Goal: Find specific page/section: Find specific page/section

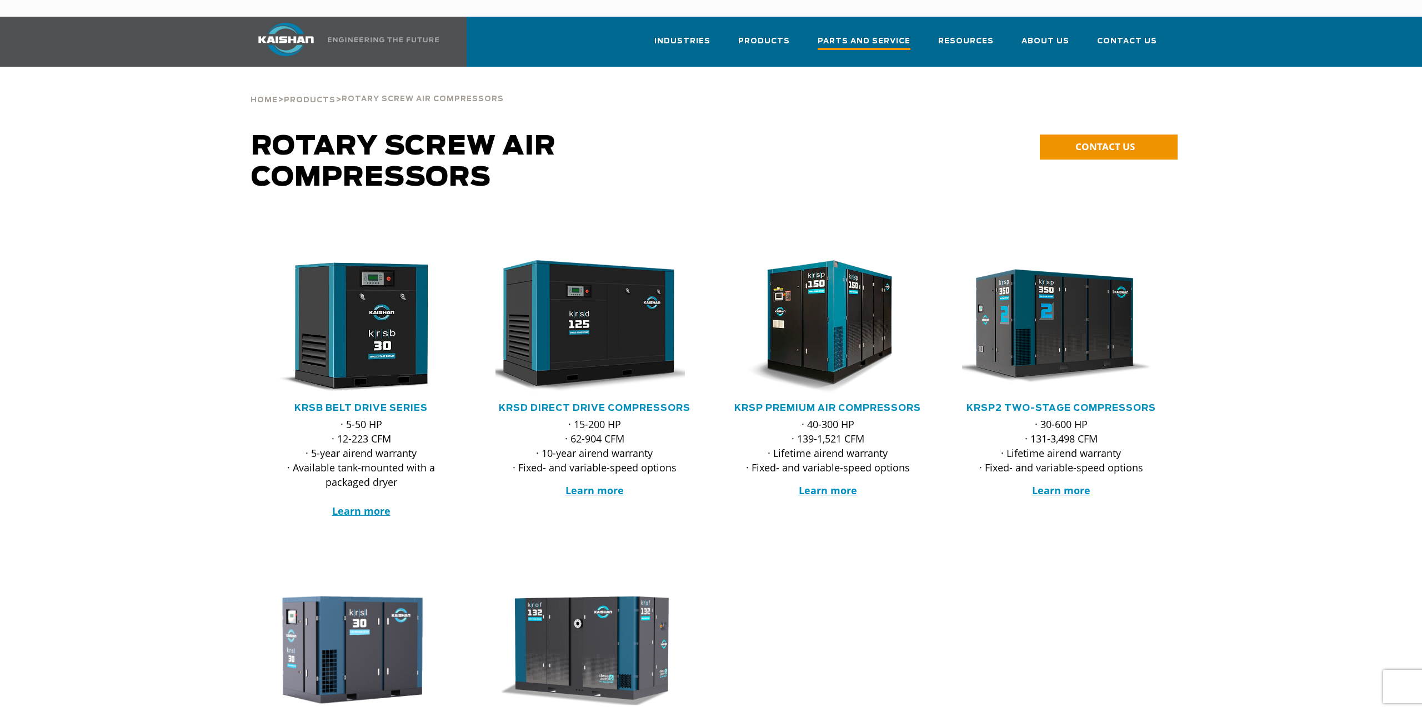
click at [899, 35] on span "Parts and Service" at bounding box center [864, 42] width 93 height 15
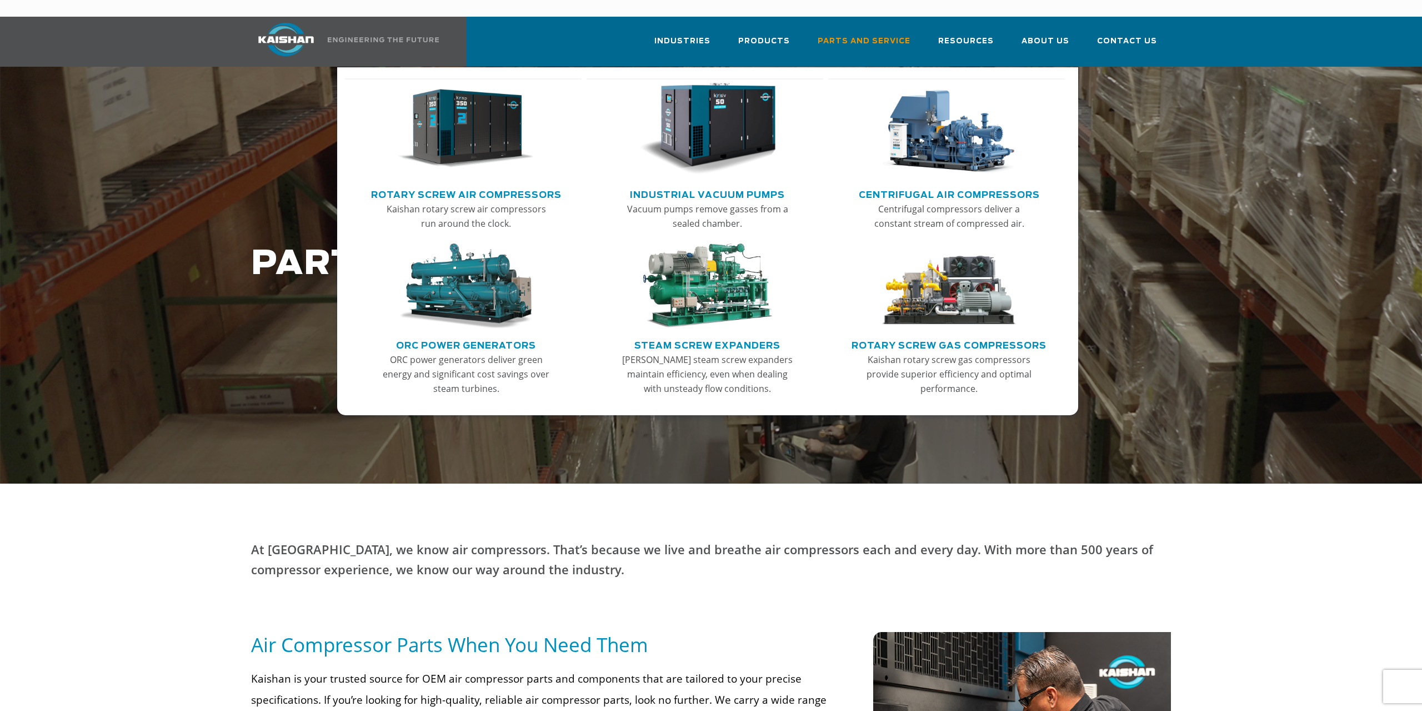
click at [961, 336] on link "Rotary Screw Gas Compressors" at bounding box center [949, 344] width 195 height 17
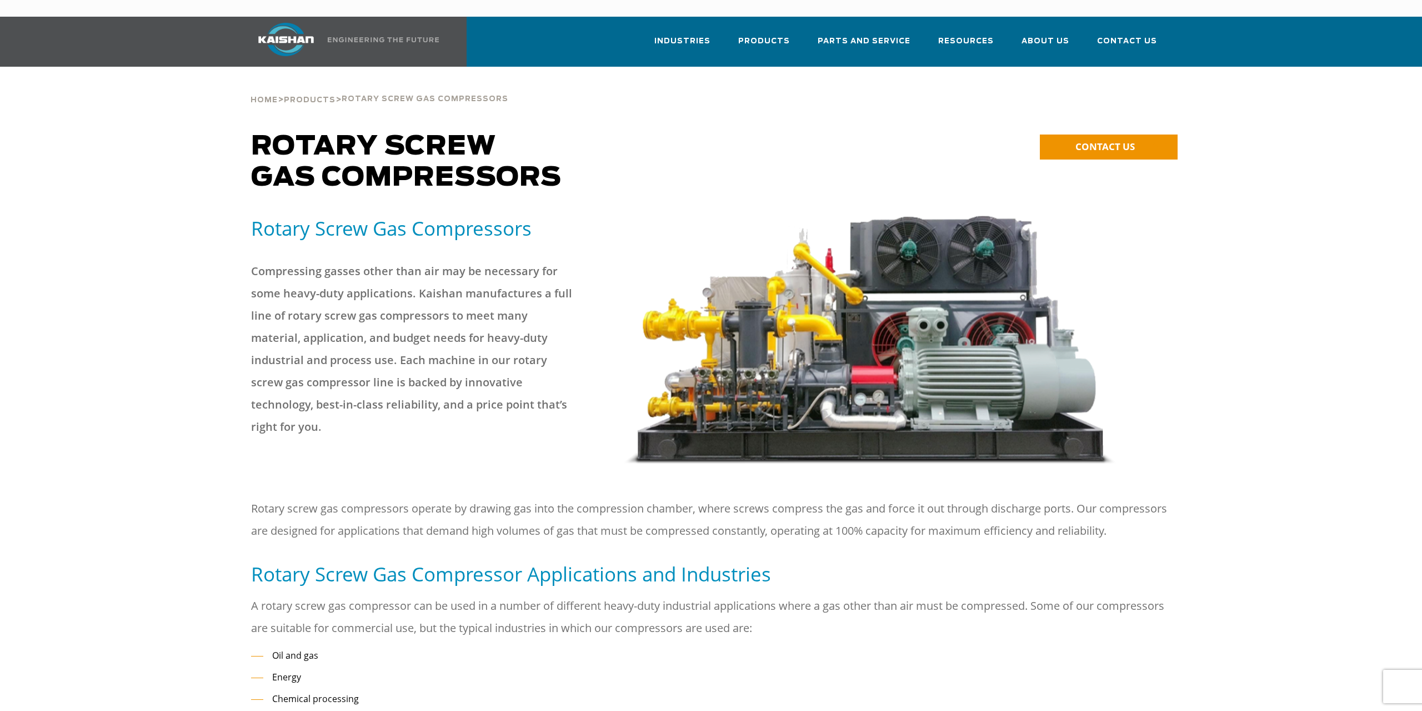
drag, startPoint x: 512, startPoint y: 293, endPoint x: 529, endPoint y: 124, distance: 169.8
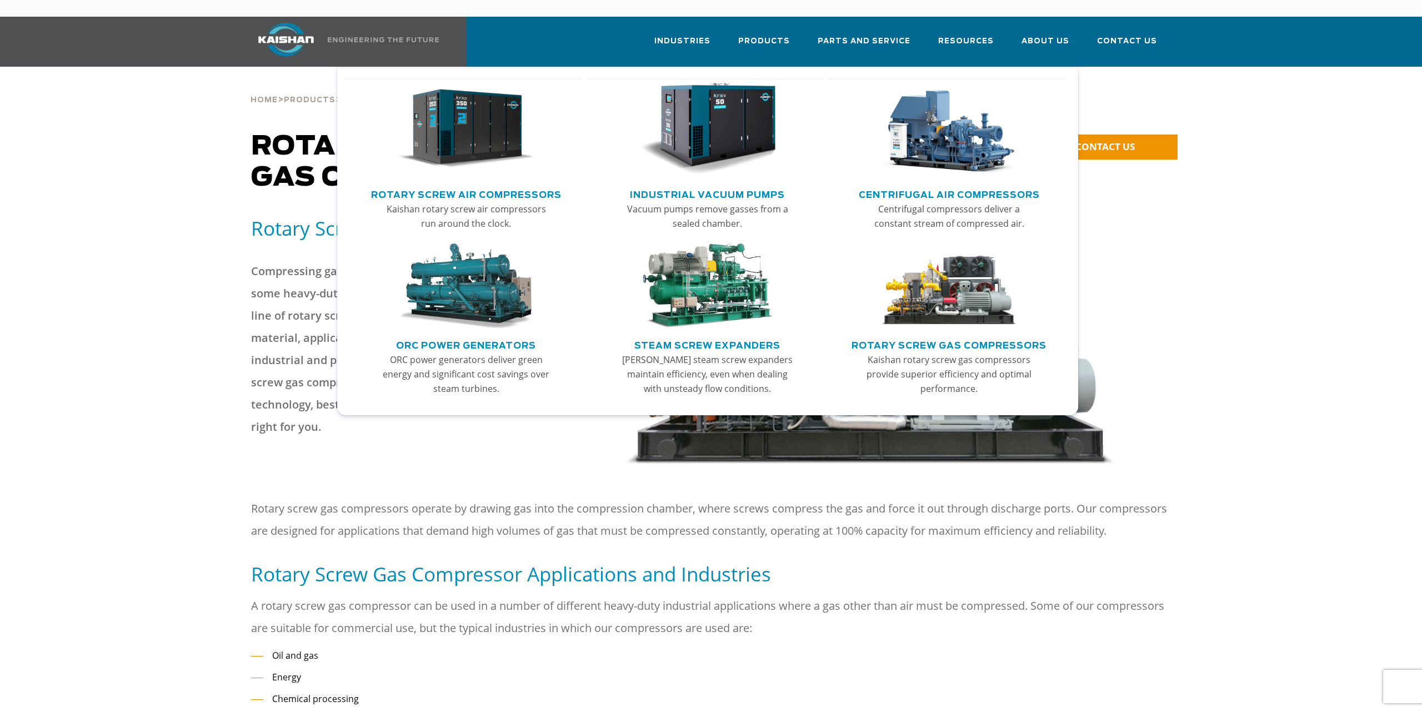
click at [929, 185] on link "Centrifugal Air Compressors" at bounding box center [949, 193] width 181 height 17
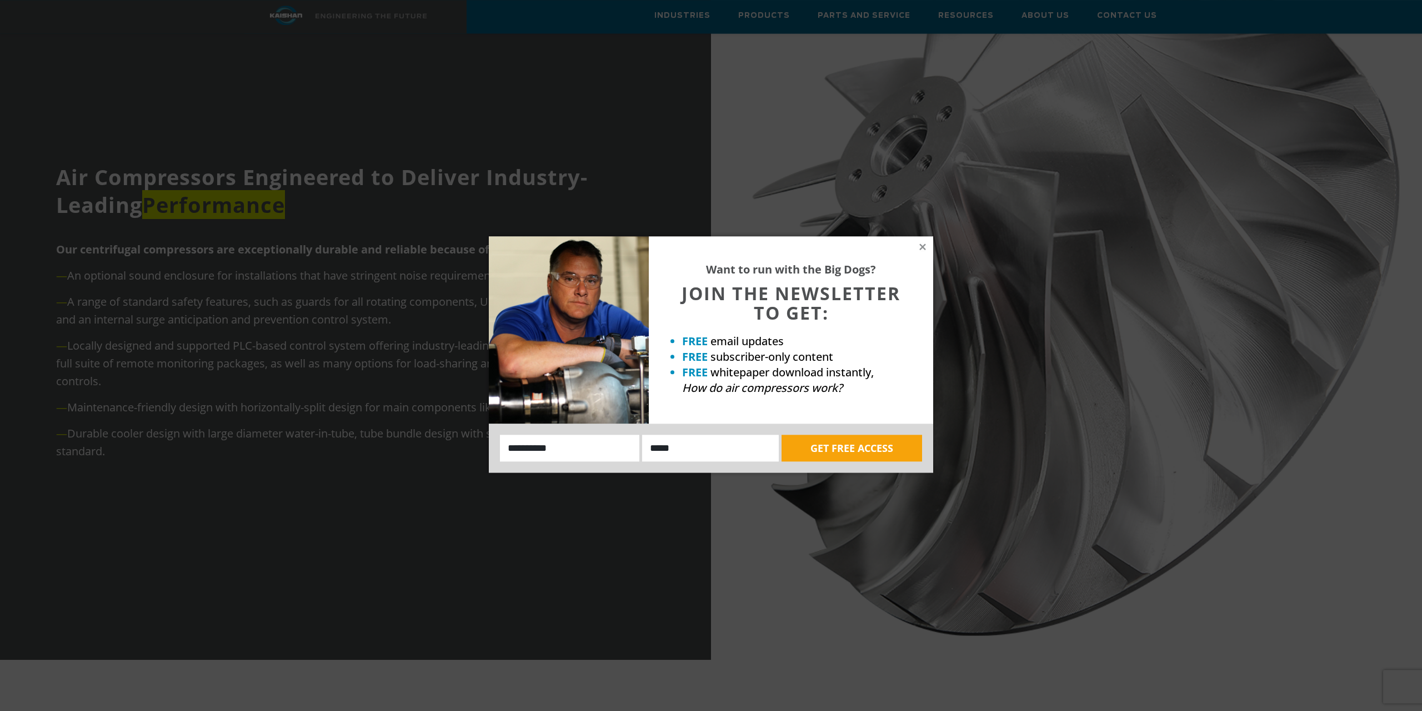
scroll to position [850, 0]
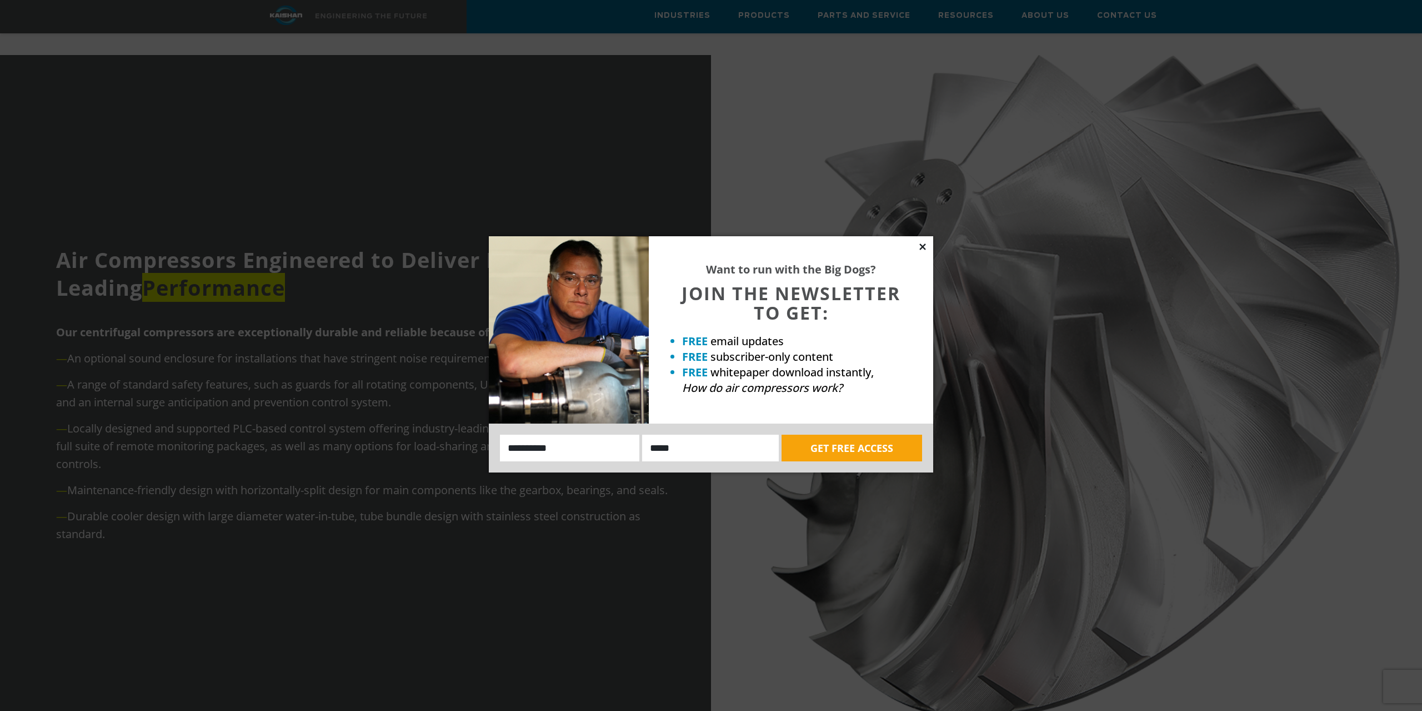
click at [927, 247] on icon at bounding box center [923, 247] width 10 height 10
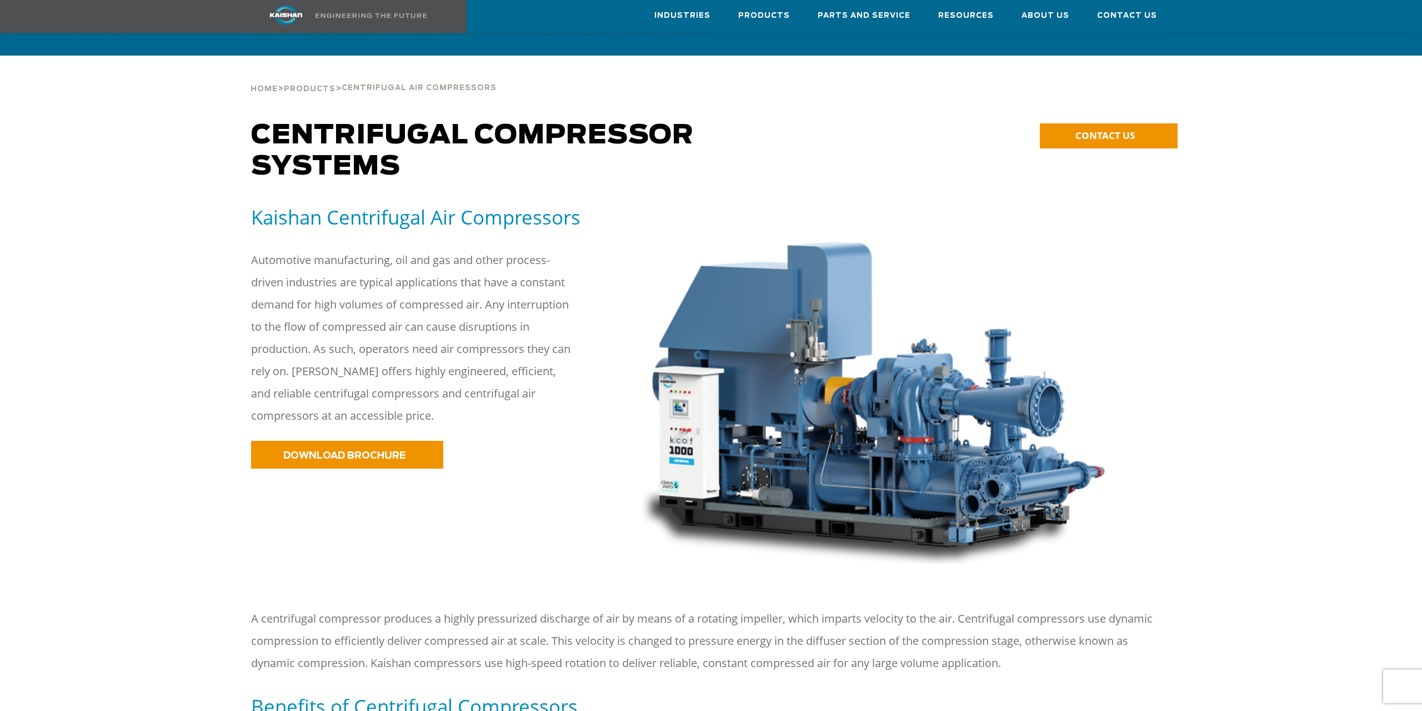
scroll to position [0, 0]
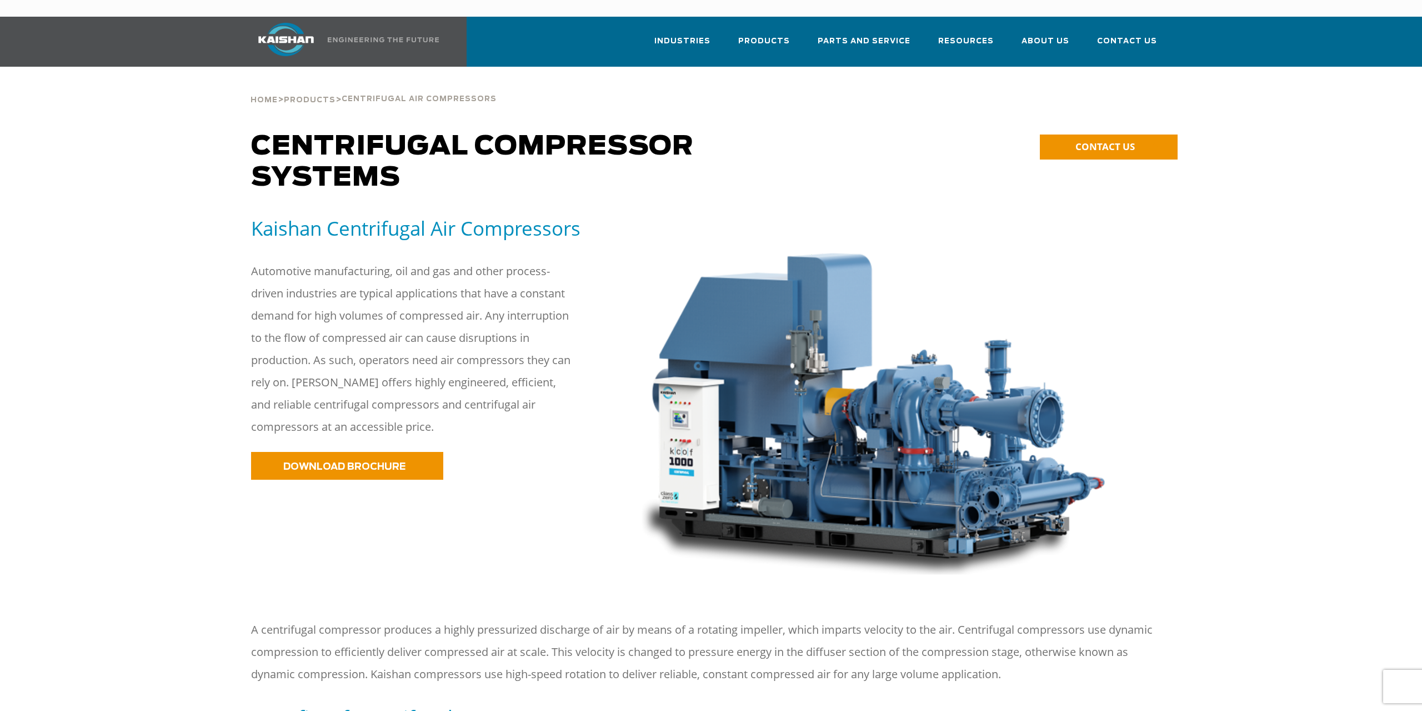
drag, startPoint x: 554, startPoint y: 410, endPoint x: 554, endPoint y: 252, distance: 158.3
